Goal: Navigation & Orientation: Find specific page/section

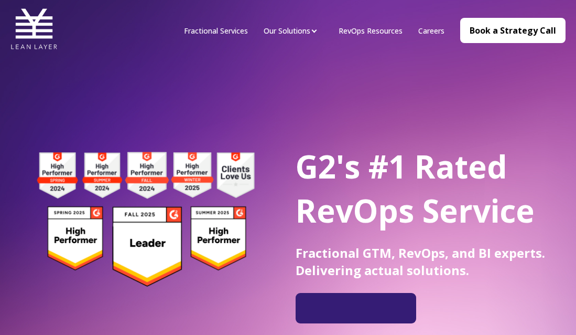
click at [209, 31] on link "Fractional Services" at bounding box center [216, 31] width 64 height 10
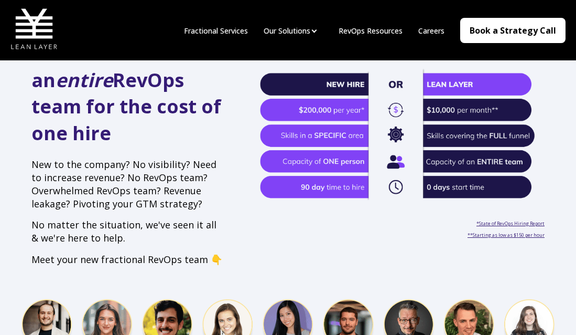
scroll to position [317, 0]
click at [437, 27] on link "Careers" at bounding box center [432, 31] width 26 height 10
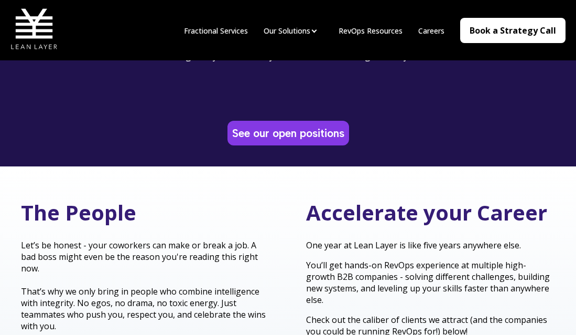
scroll to position [127, 0]
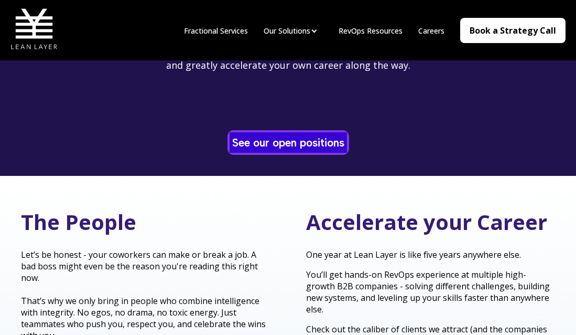
click at [283, 132] on link "See our open positions" at bounding box center [288, 142] width 117 height 20
